Goal: Task Accomplishment & Management: Use online tool/utility

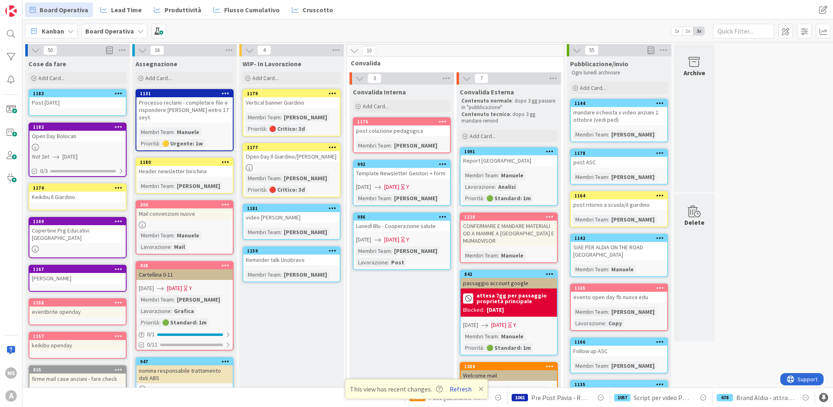
click at [464, 383] on div "This view has recent changes. Refresh" at bounding box center [416, 389] width 143 height 20
click at [467, 391] on button "Refresh" at bounding box center [461, 388] width 28 height 11
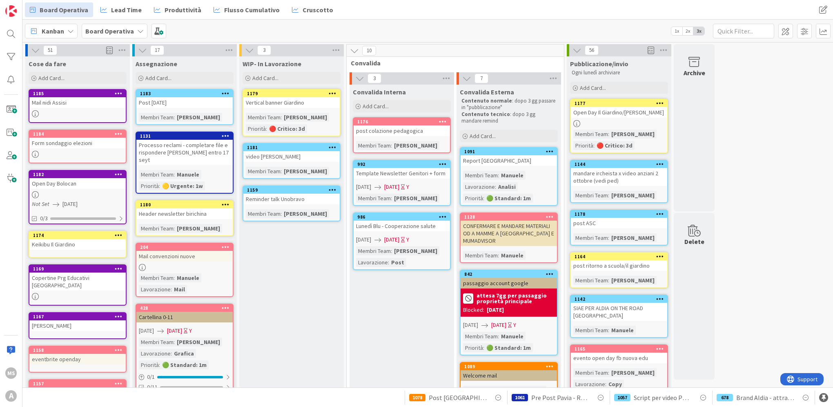
scroll to position [63, 0]
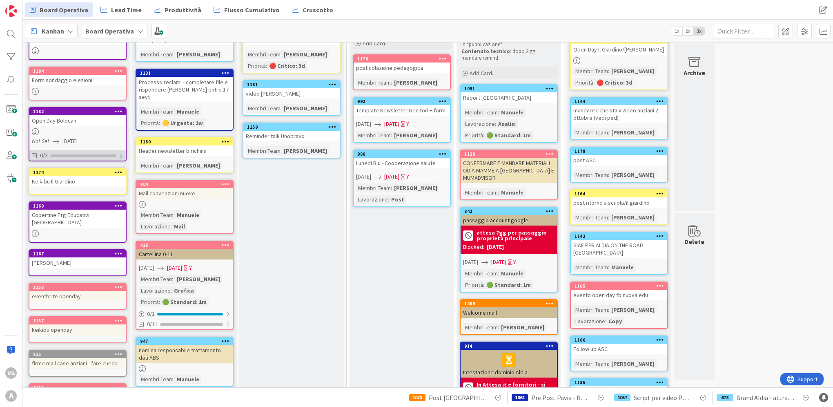
click at [109, 150] on div "0/3" at bounding box center [77, 155] width 96 height 10
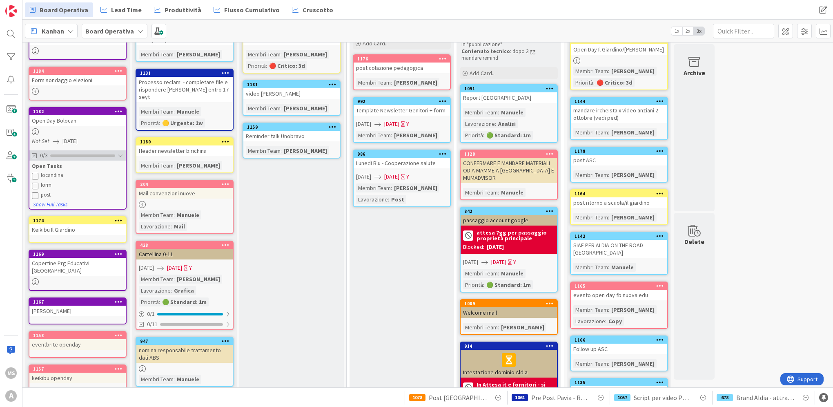
click at [109, 150] on div "0/3" at bounding box center [77, 155] width 96 height 10
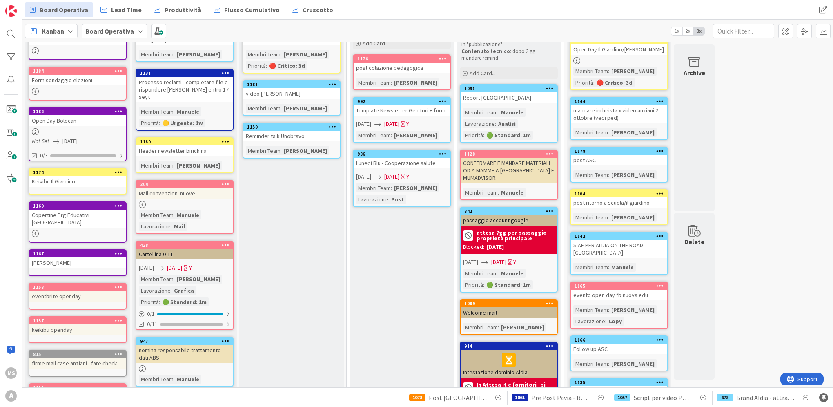
click at [38, 130] on icon at bounding box center [35, 131] width 7 height 7
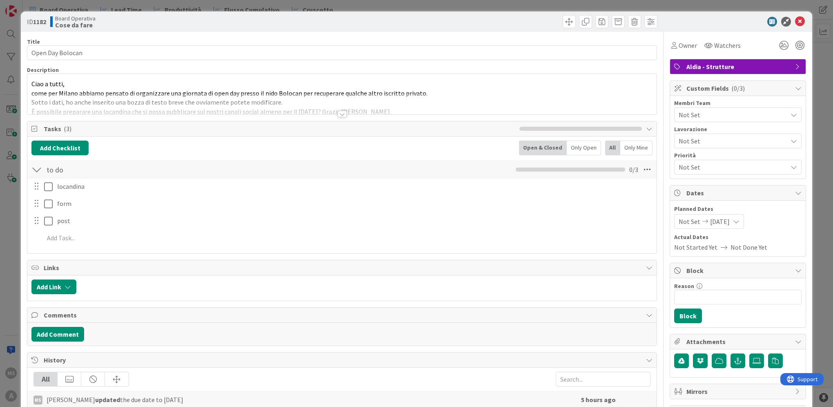
click at [344, 113] on div at bounding box center [341, 104] width 629 height 21
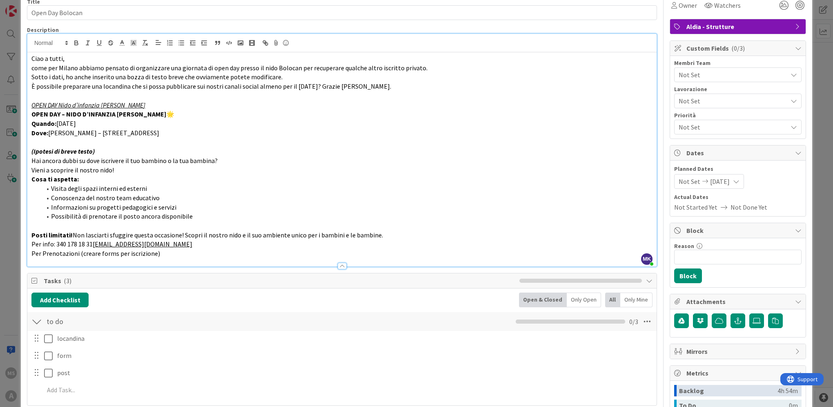
scroll to position [39, 0]
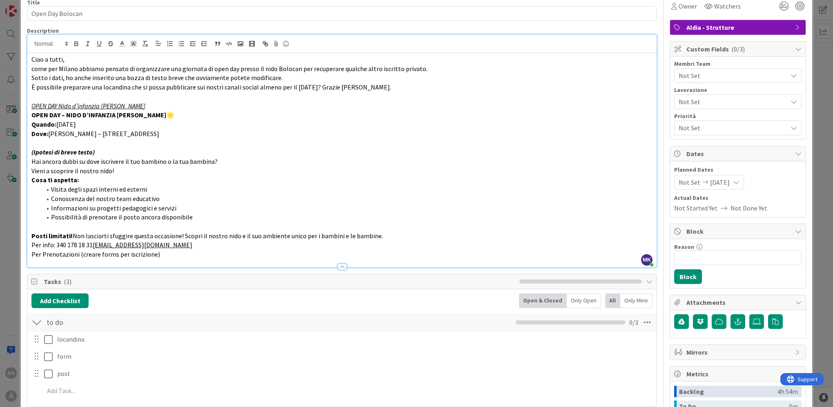
click at [817, 172] on div "ID 1182 Board Operativa Cose da fare Title 16 / 128 Open Day Bolocan Descriptio…" at bounding box center [416, 203] width 833 height 407
